Goal: Check status: Check status

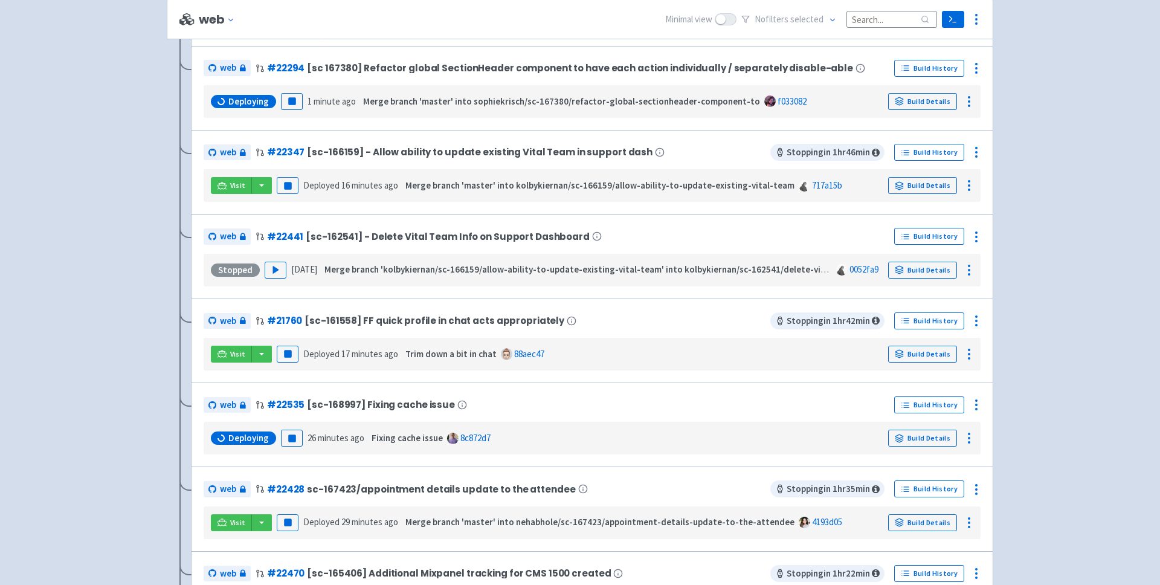
scroll to position [420, 0]
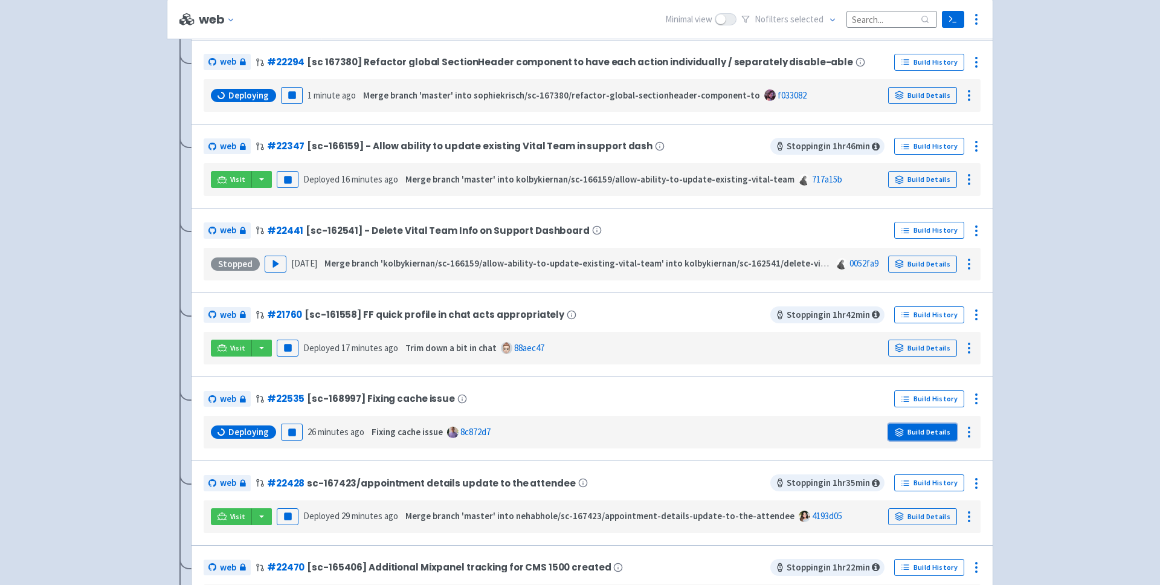
click at [942, 431] on link "Build Details" at bounding box center [922, 431] width 69 height 17
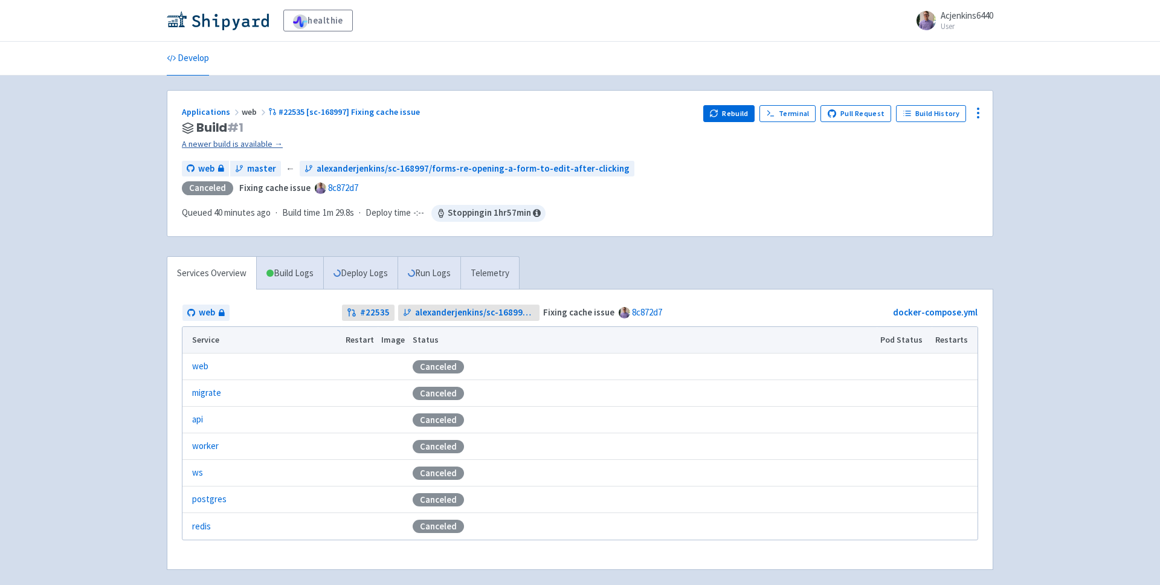
click at [232, 145] on link "A newer build is available →" at bounding box center [438, 144] width 512 height 14
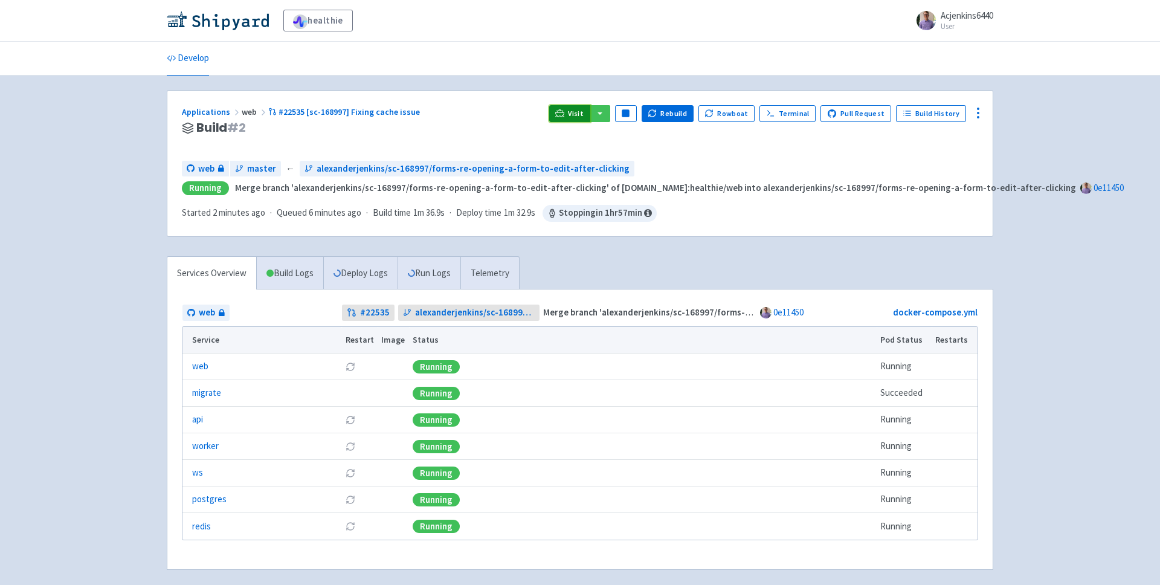
click at [564, 115] on icon at bounding box center [559, 113] width 9 height 9
